Goal: Find contact information: Find contact information

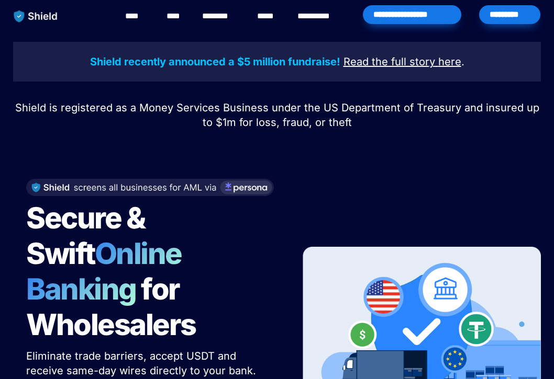
click at [374, 59] on u "Read the full story" at bounding box center [389, 61] width 92 height 13
click at [218, 17] on link "********" at bounding box center [220, 16] width 37 height 13
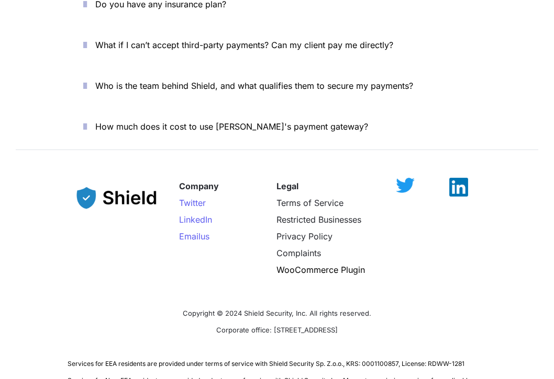
scroll to position [3842, 0]
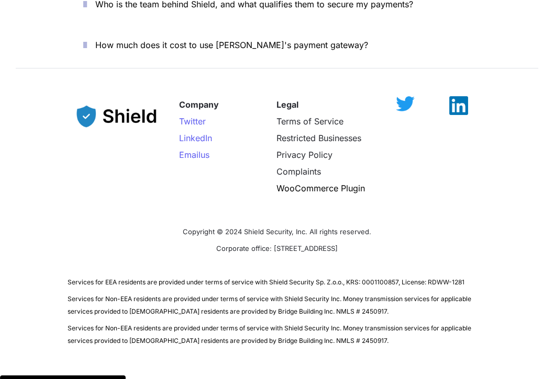
click at [456, 96] on img at bounding box center [458, 105] width 19 height 19
click at [406, 91] on img at bounding box center [405, 98] width 19 height 15
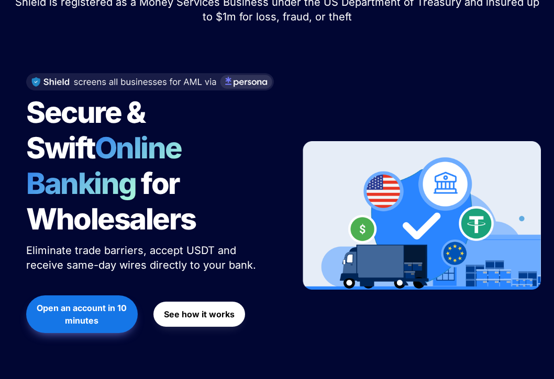
scroll to position [0, 0]
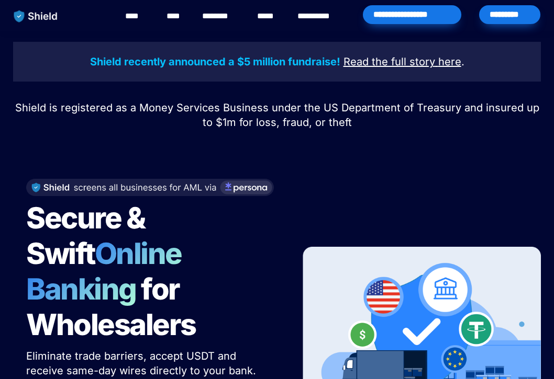
click at [218, 15] on link "********" at bounding box center [220, 16] width 37 height 13
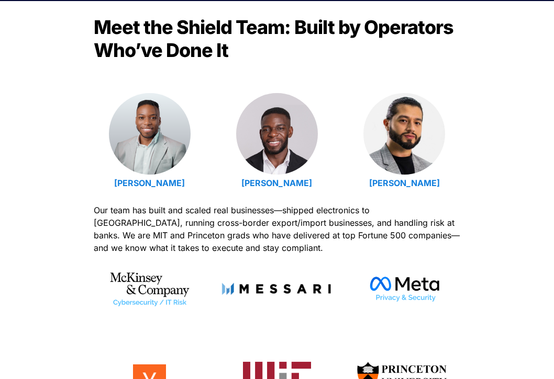
scroll to position [339, 0]
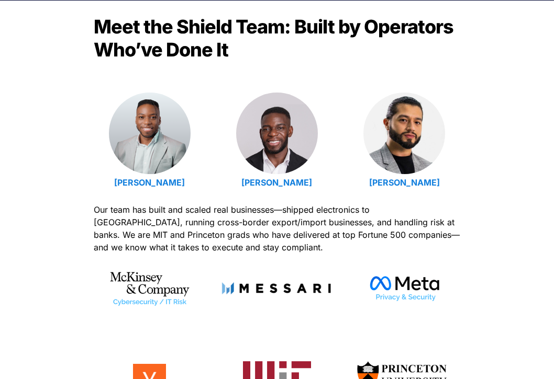
drag, startPoint x: 206, startPoint y: 183, endPoint x: 107, endPoint y: 178, distance: 99.0
click at [107, 178] on div "[PERSON_NAME] [PERSON_NAME] [PERSON_NAME]" at bounding box center [277, 142] width 366 height 98
copy strong "[PERSON_NAME]"
drag, startPoint x: 322, startPoint y: 183, endPoint x: 246, endPoint y: 183, distance: 75.9
click at [246, 183] on p "[PERSON_NAME]" at bounding box center [276, 182] width 111 height 17
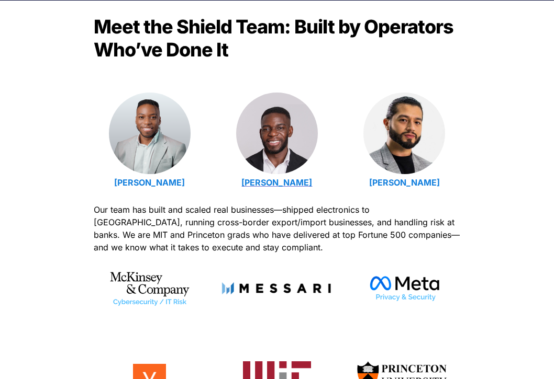
copy strong "[PERSON_NAME]"
drag, startPoint x: 459, startPoint y: 182, endPoint x: 378, endPoint y: 183, distance: 80.6
click at [378, 183] on p "[PERSON_NAME]" at bounding box center [404, 182] width 111 height 17
copy strong "[PERSON_NAME]"
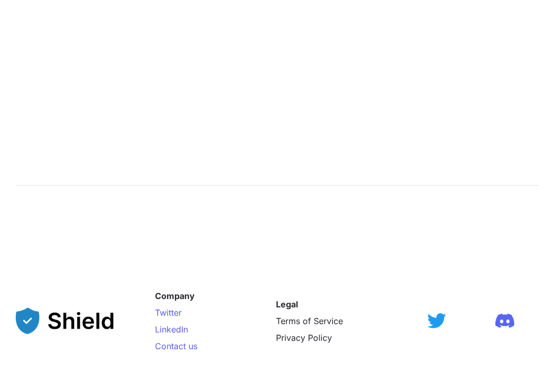
scroll to position [1630, 0]
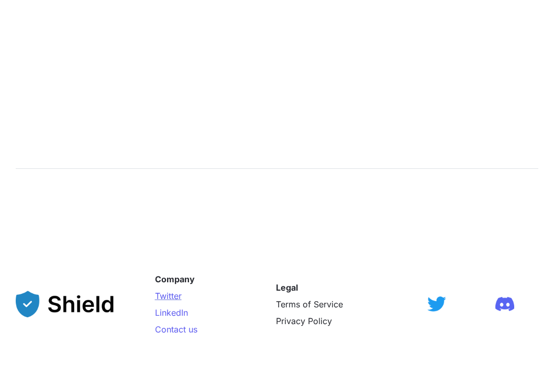
click at [172, 298] on span "Twitter" at bounding box center [168, 296] width 27 height 10
